Goal: Download file/media

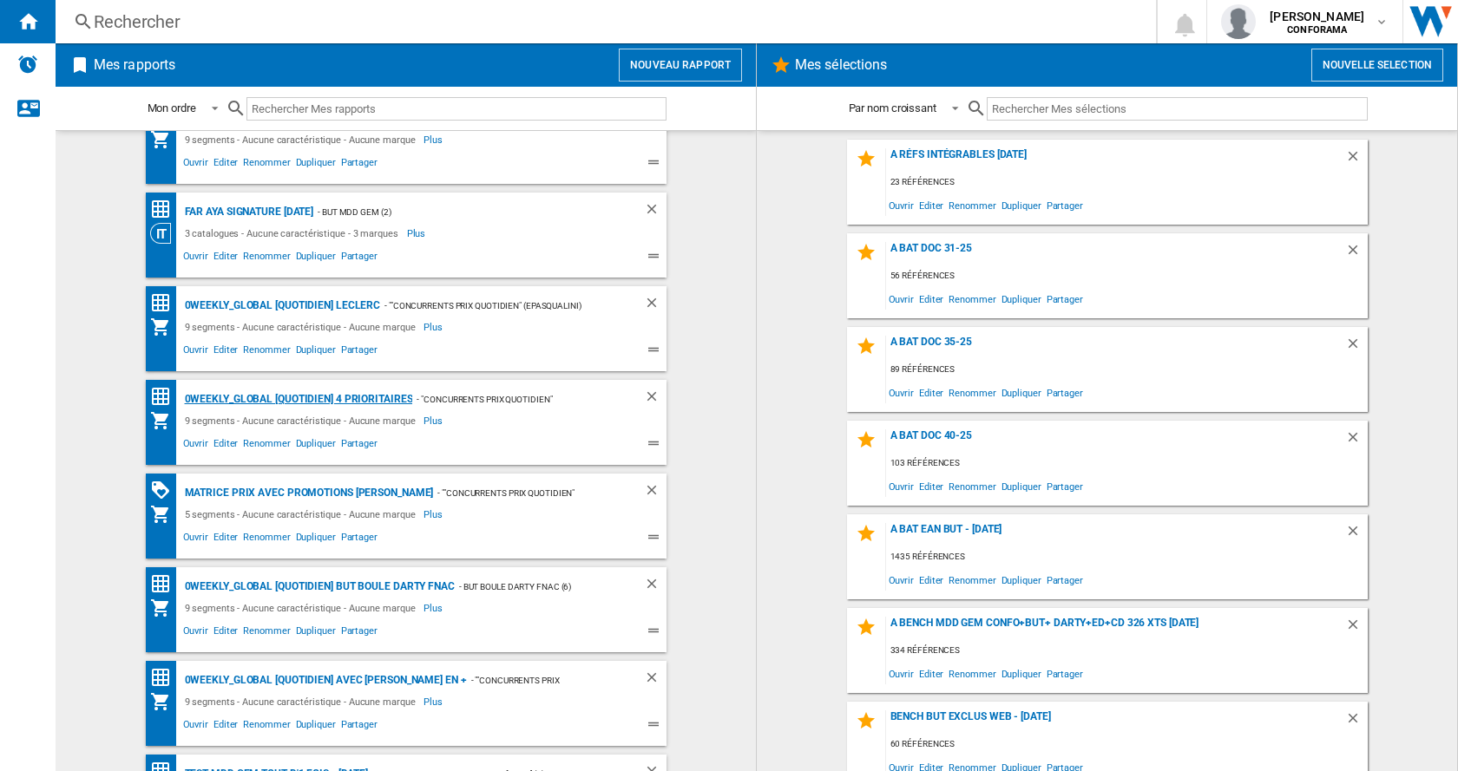
scroll to position [136, 0]
click at [193, 441] on span "Ouvrir" at bounding box center [195, 445] width 30 height 21
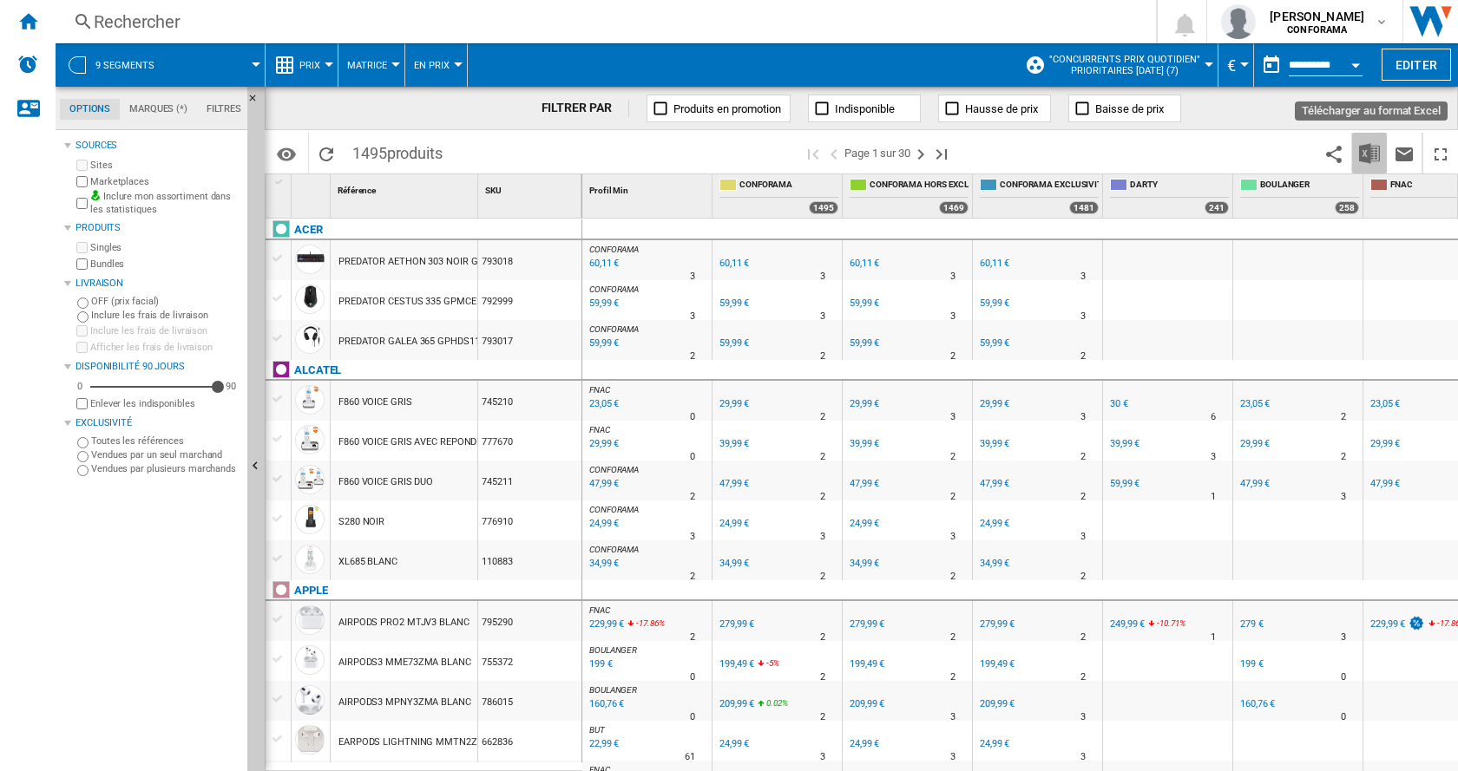
click at [1371, 158] on img "Télécharger au format Excel" at bounding box center [1369, 153] width 21 height 21
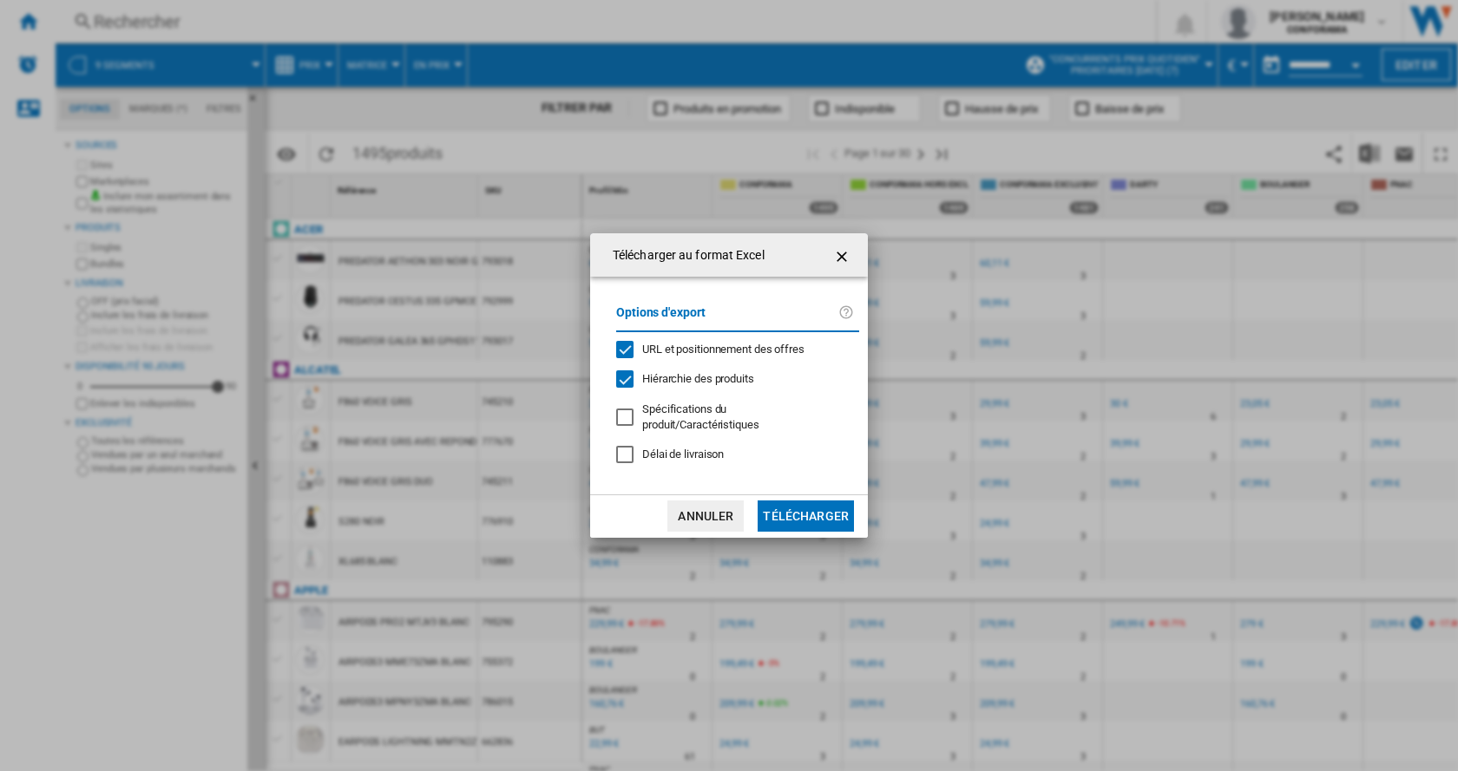
click at [807, 508] on button "Télécharger" at bounding box center [805, 516] width 96 height 31
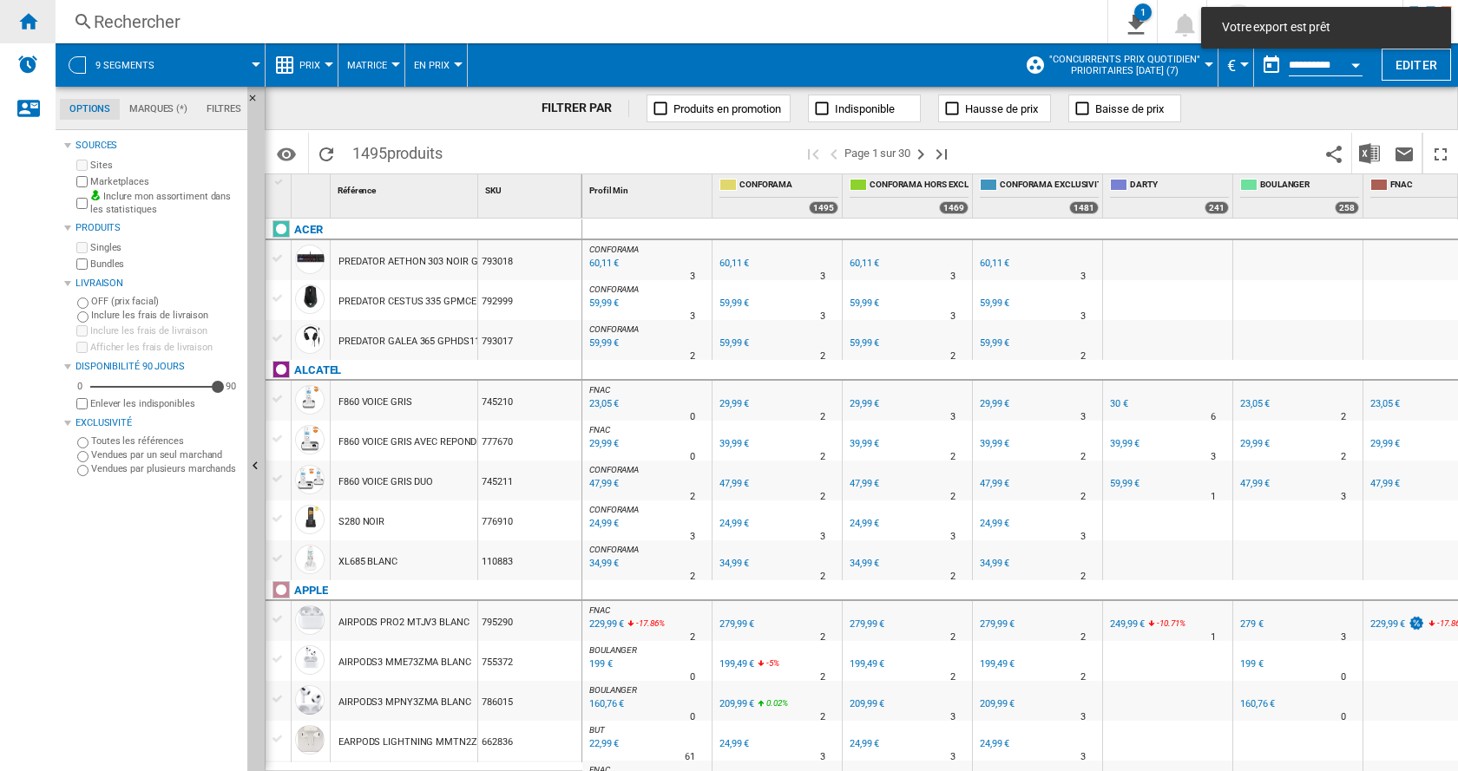
click at [27, 26] on ng-md-icon "Accueil" at bounding box center [27, 20] width 21 height 21
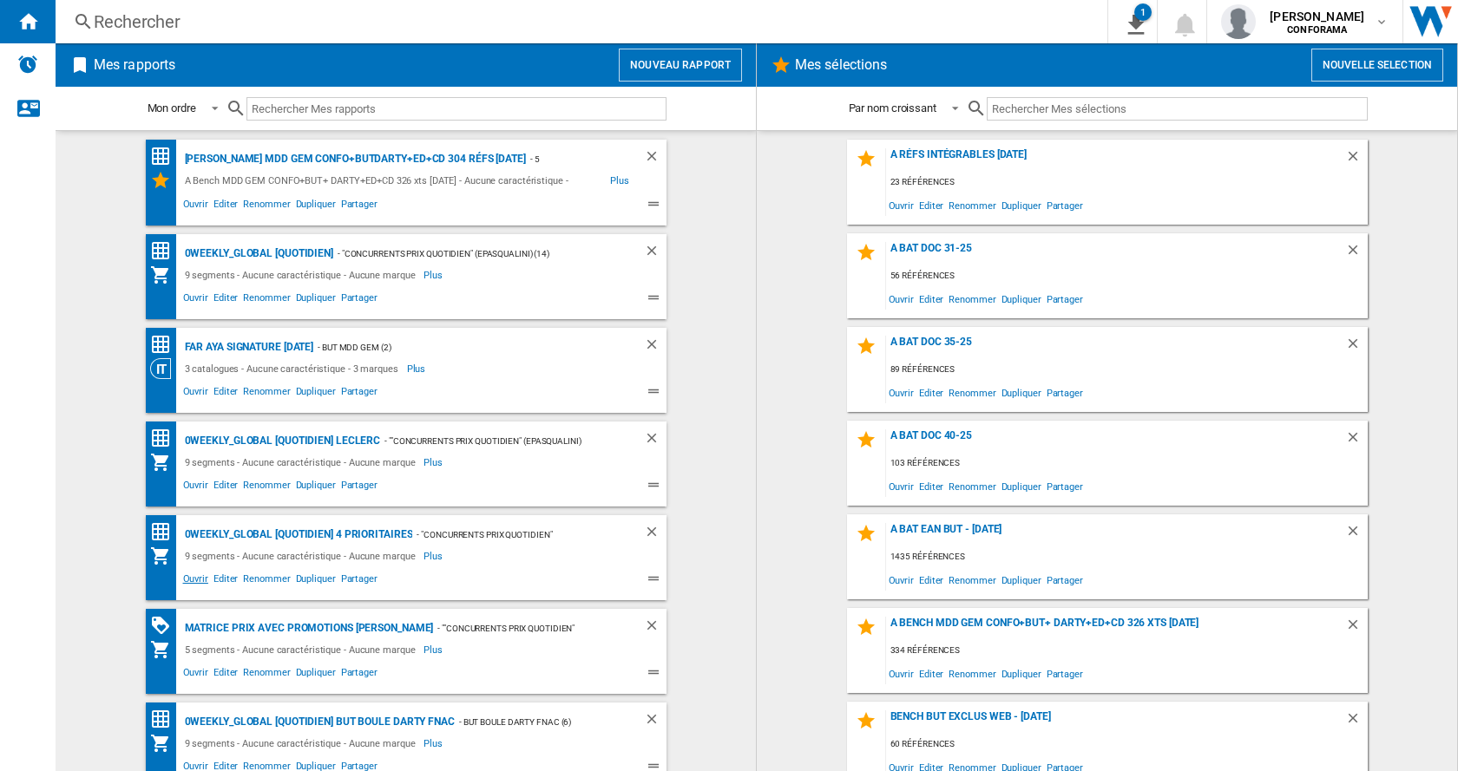
click at [192, 580] on span "Ouvrir" at bounding box center [195, 581] width 30 height 21
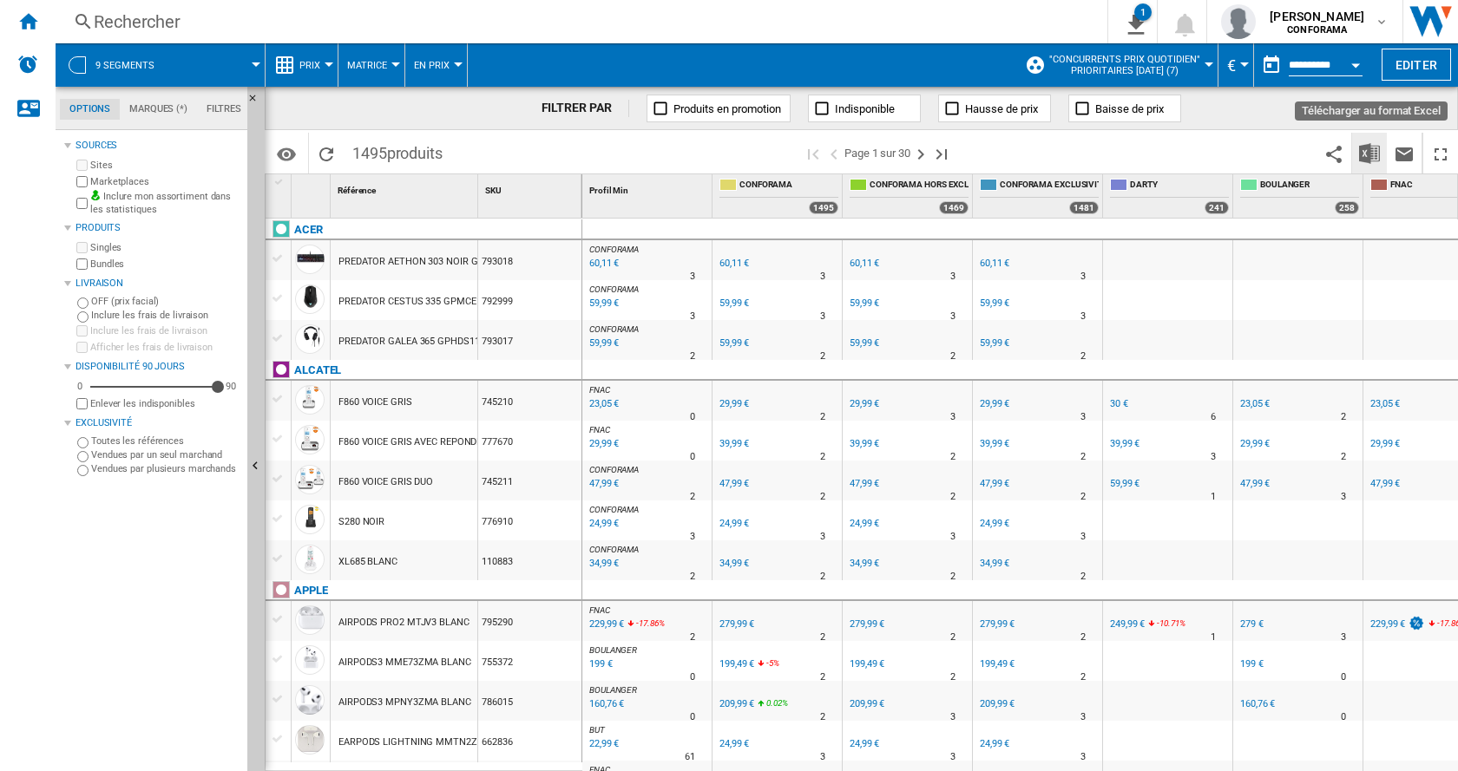
click at [1365, 147] on img "Télécharger au format Excel" at bounding box center [1369, 153] width 21 height 21
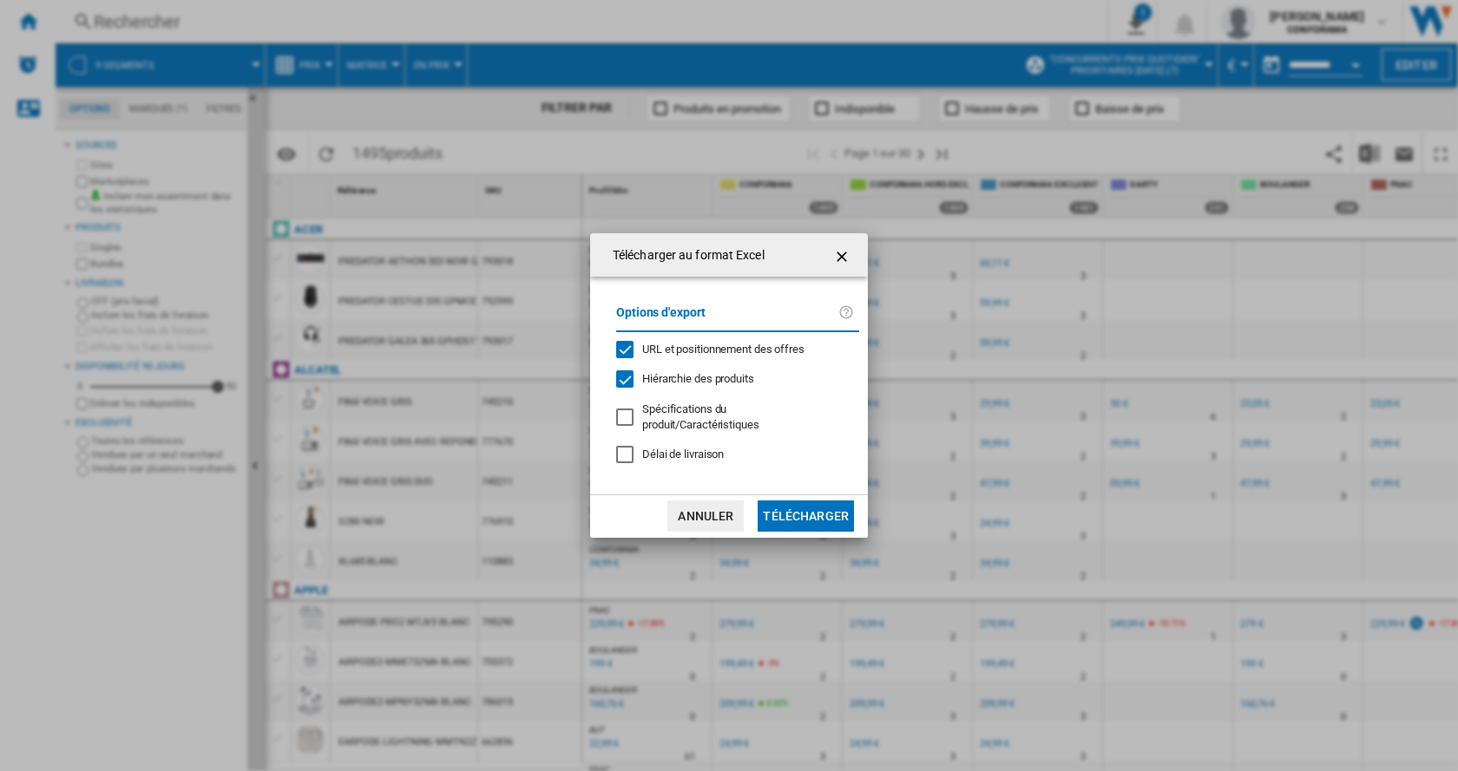
click at [826, 501] on button "Télécharger" at bounding box center [805, 516] width 96 height 31
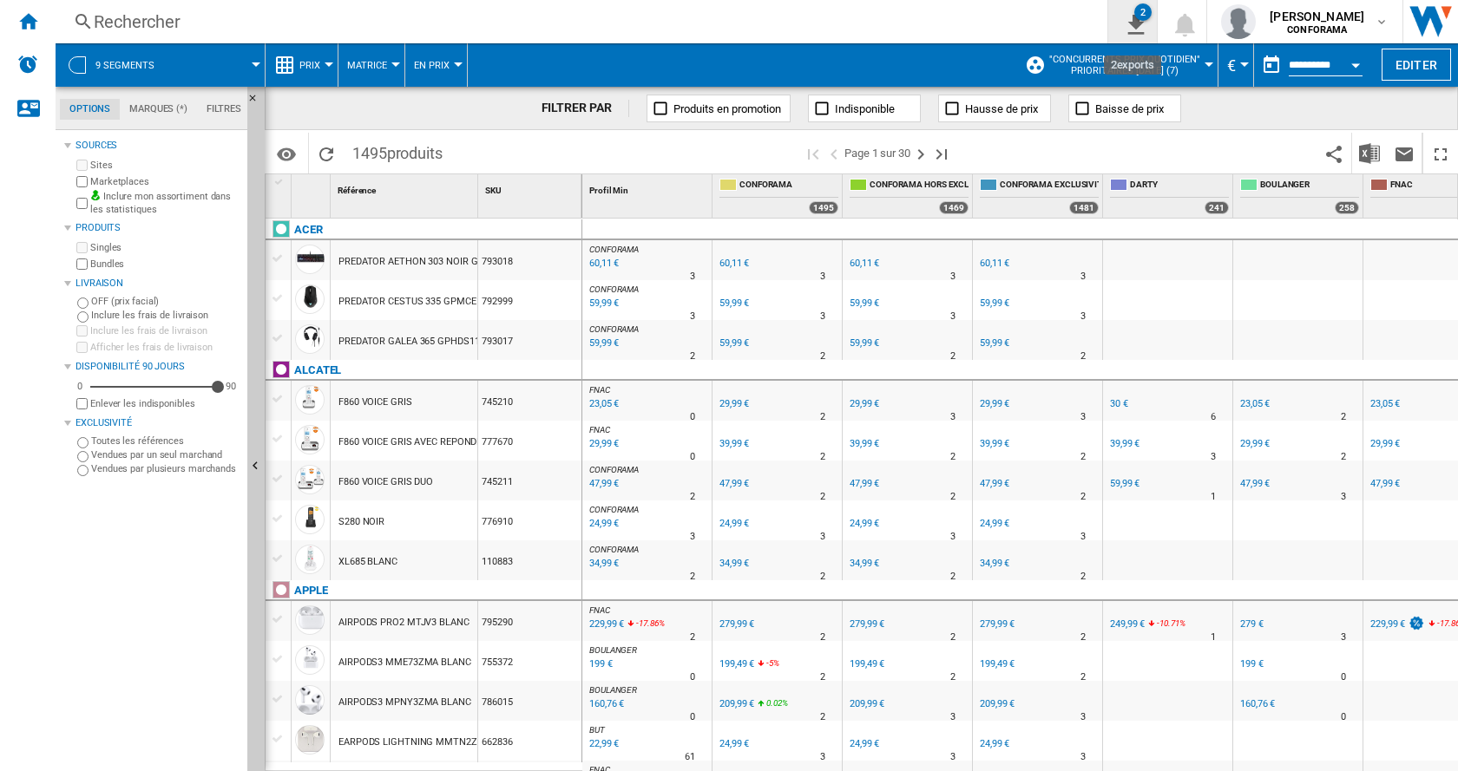
click at [1144, 36] on button "2" at bounding box center [1132, 21] width 49 height 43
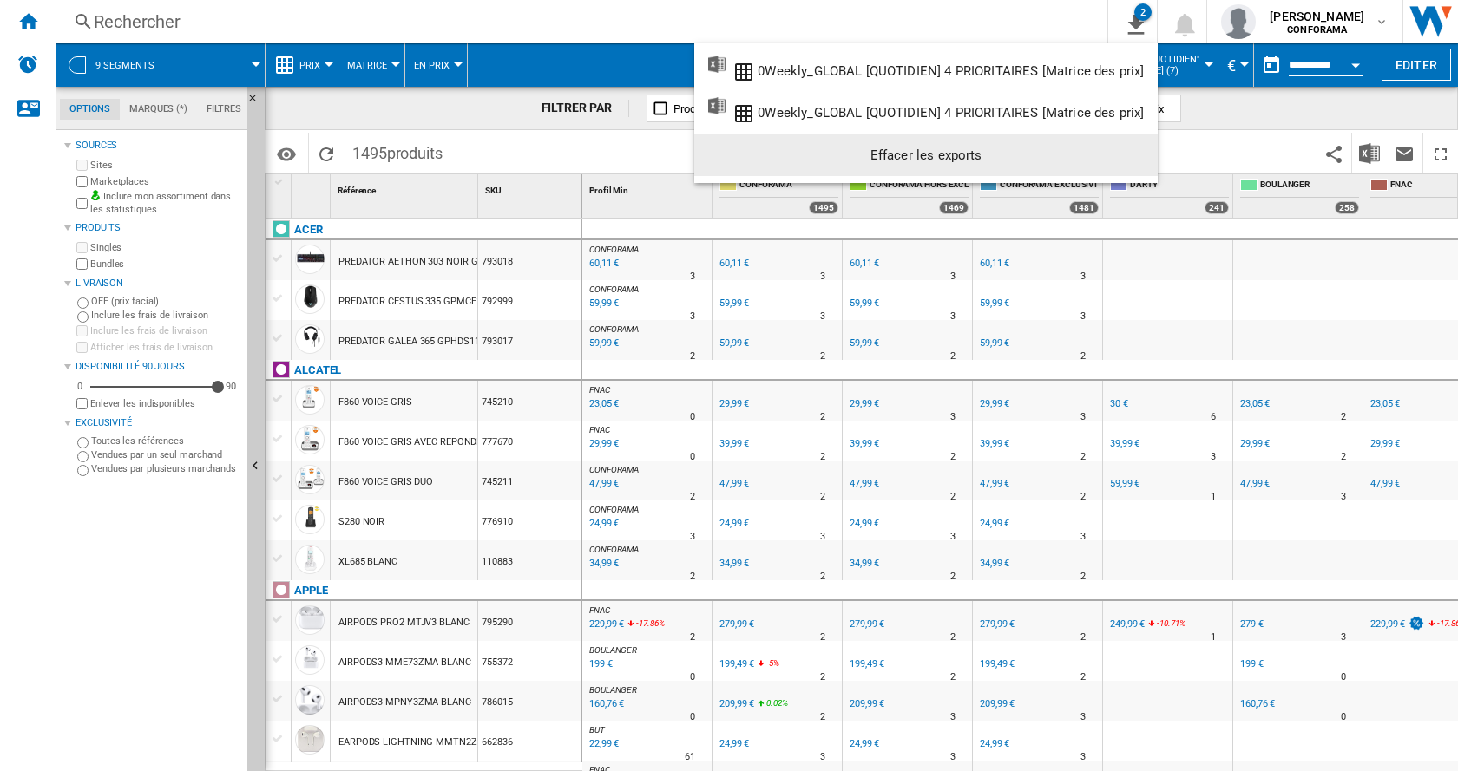
click at [30, 26] on md-backdrop at bounding box center [729, 385] width 1458 height 771
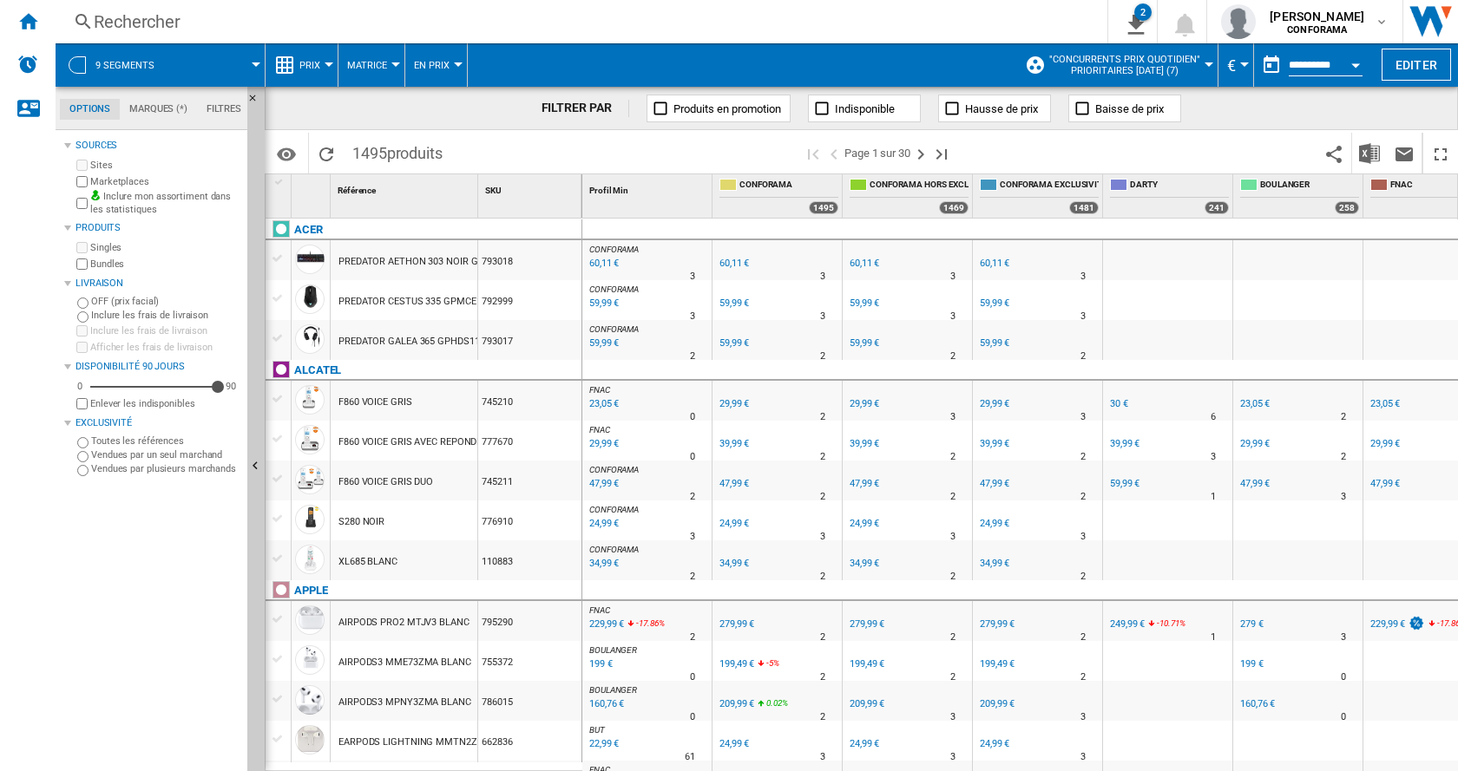
click at [30, 26] on ng-md-icon "Accueil" at bounding box center [27, 20] width 21 height 21
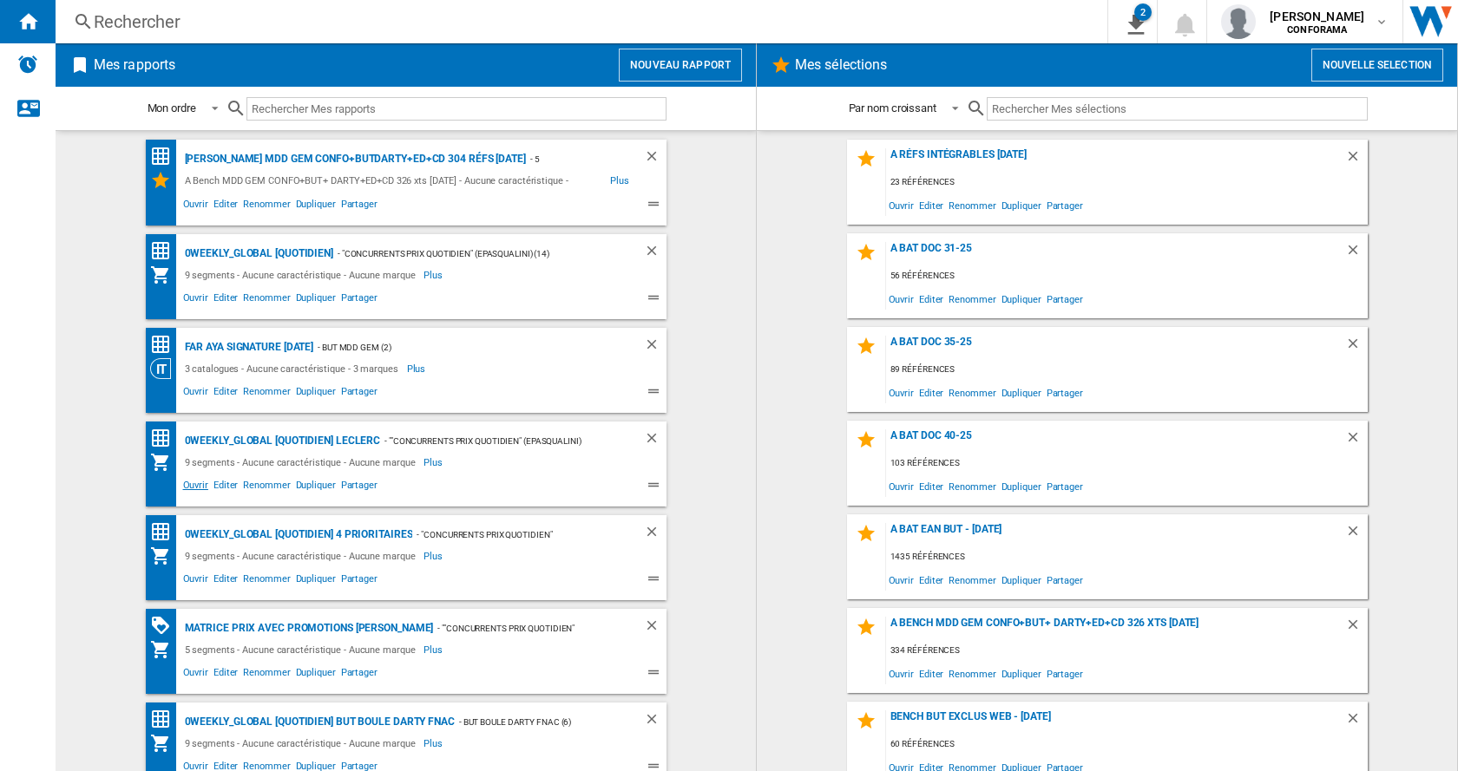
click at [191, 487] on span "Ouvrir" at bounding box center [195, 487] width 30 height 21
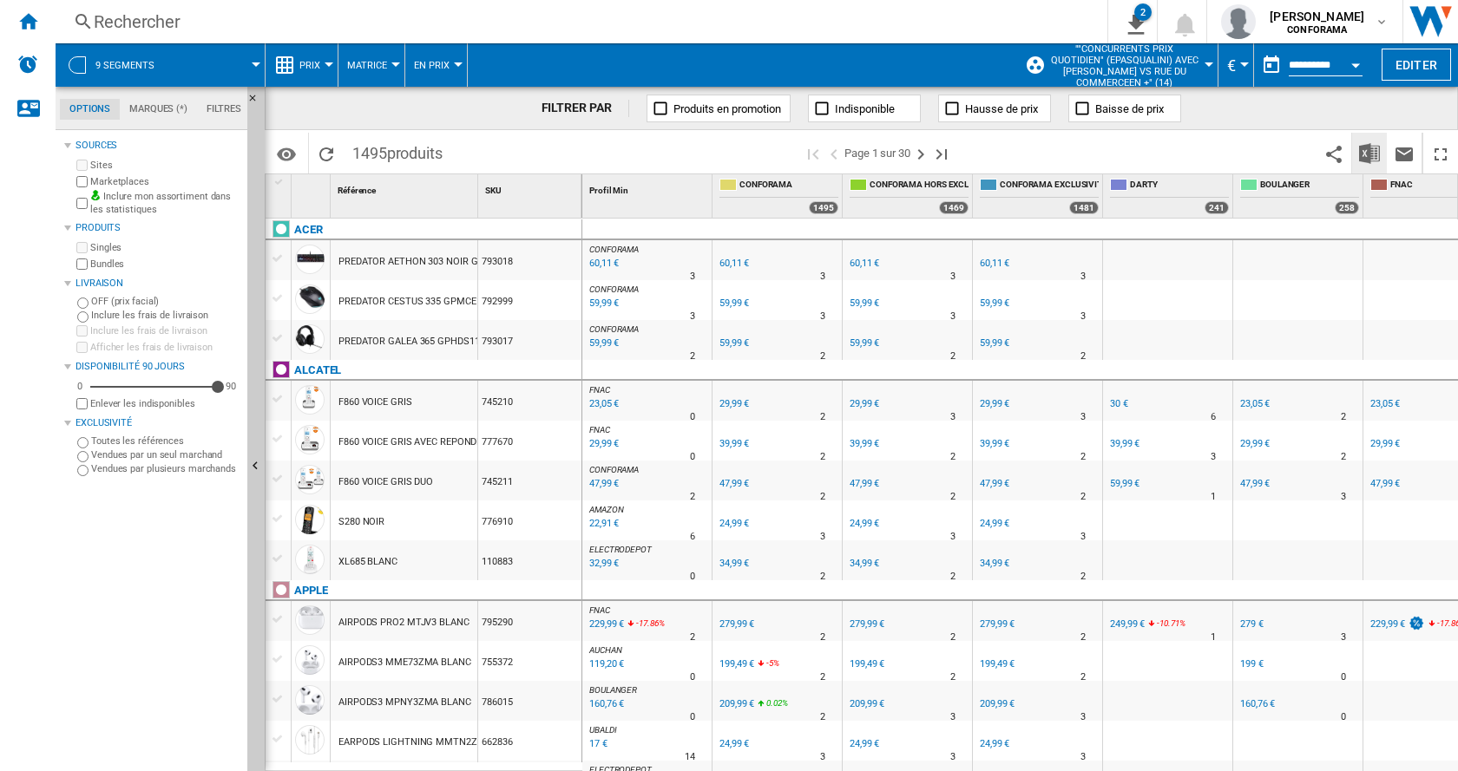
click at [1372, 151] on img "Télécharger au format Excel" at bounding box center [1369, 153] width 21 height 21
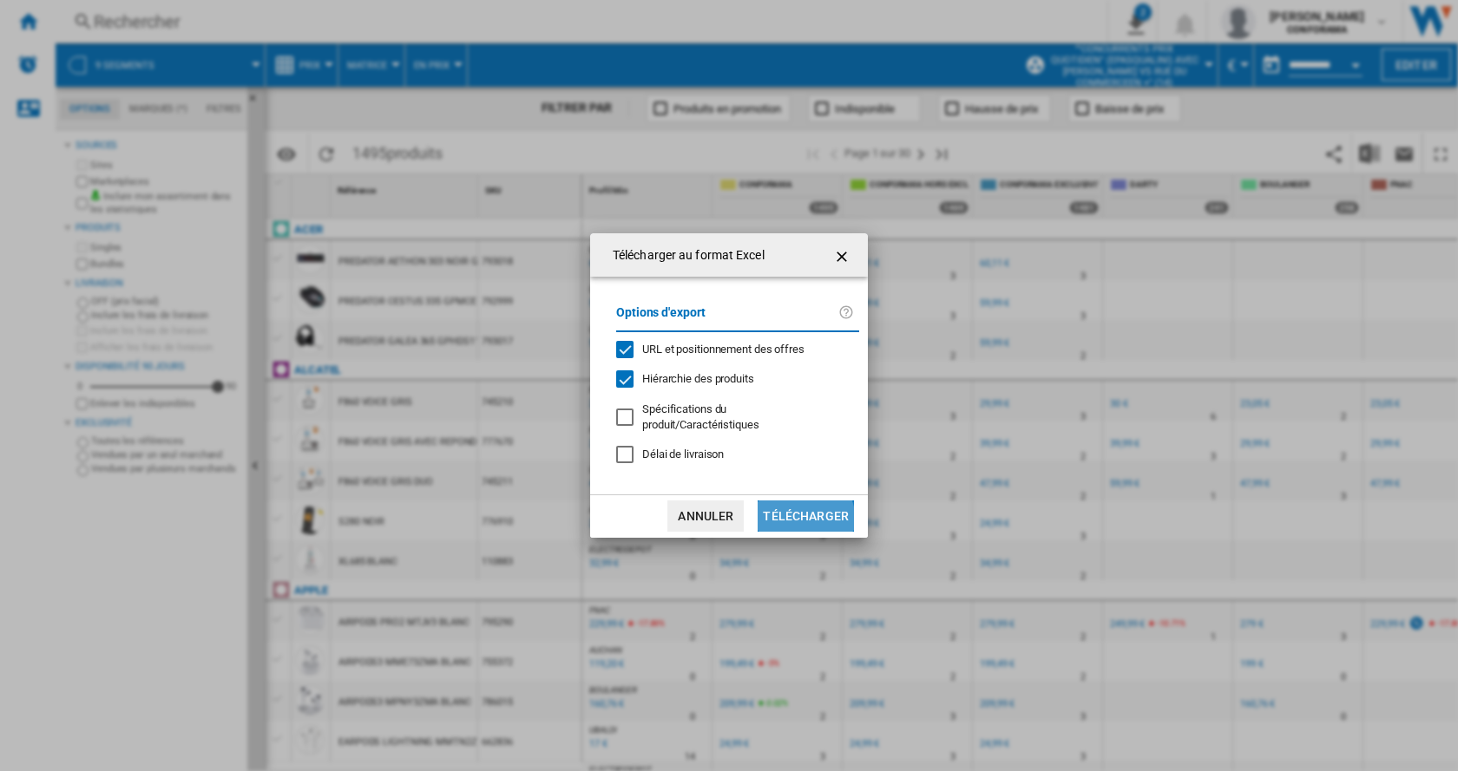
click at [805, 513] on button "Télécharger" at bounding box center [805, 516] width 96 height 31
